Goal: Entertainment & Leisure: Consume media (video, audio)

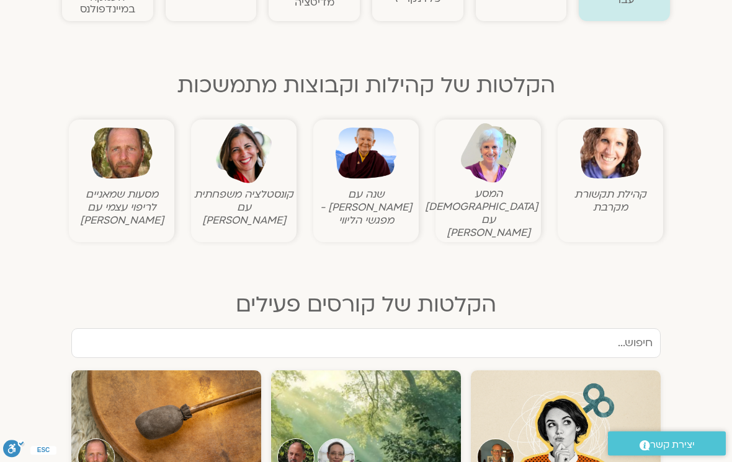
scroll to position [366, 0]
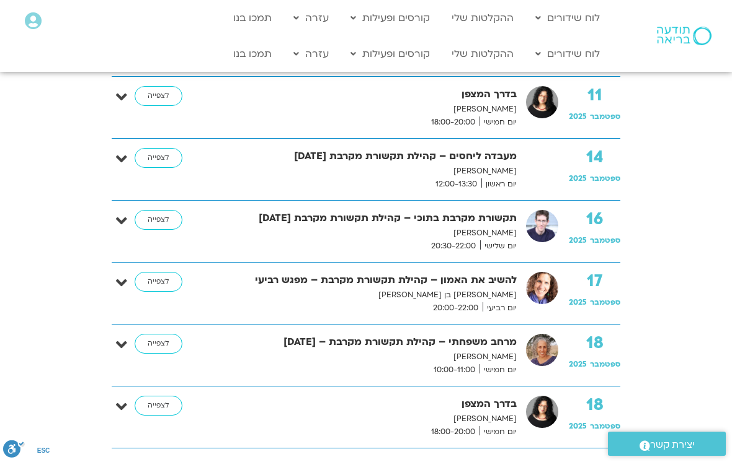
scroll to position [858, 0]
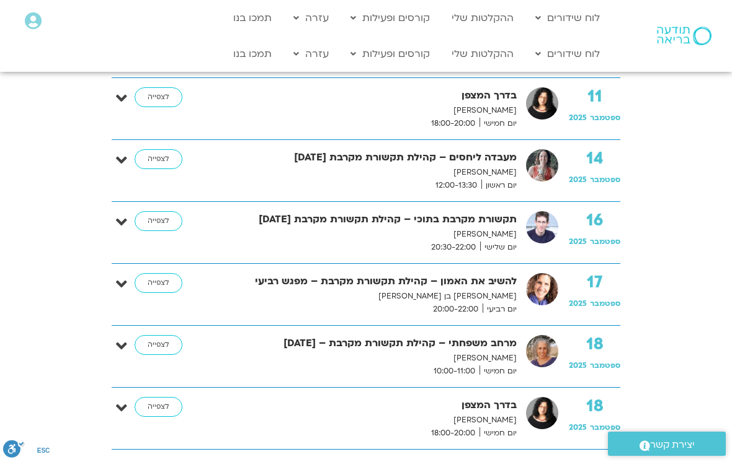
click at [154, 291] on link "לצפייה" at bounding box center [159, 283] width 48 height 20
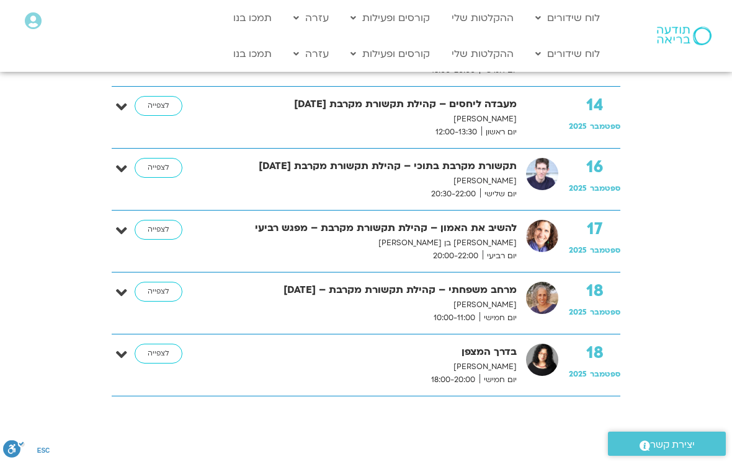
scroll to position [910, 0]
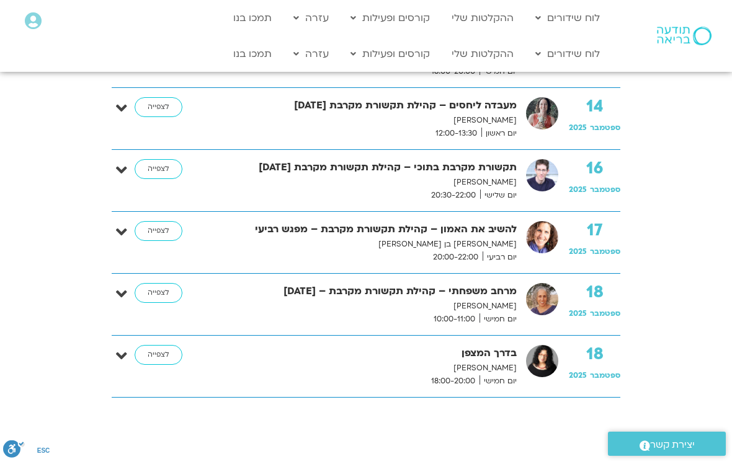
click at [172, 231] on link "לצפייה" at bounding box center [159, 231] width 48 height 20
